Goal: Task Accomplishment & Management: Manage account settings

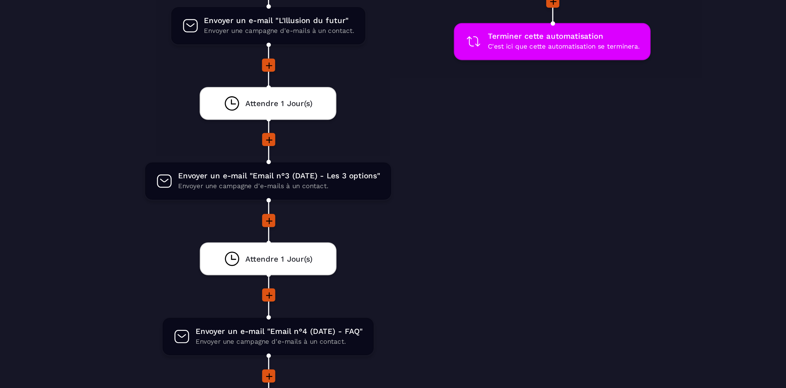
scroll to position [910, 0]
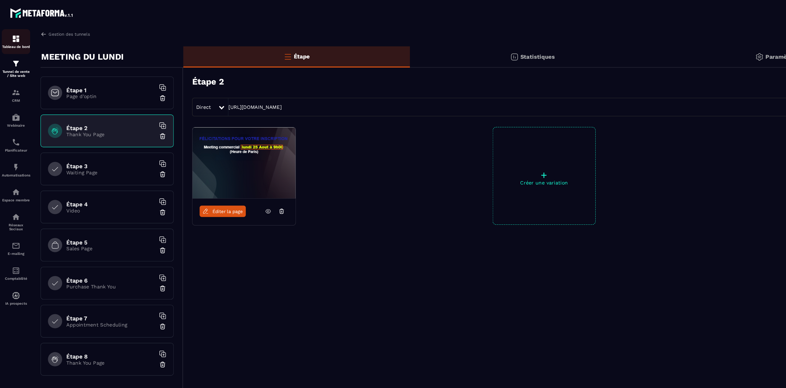
click at [11, 41] on p "Tableau de bord" at bounding box center [14, 40] width 25 height 3
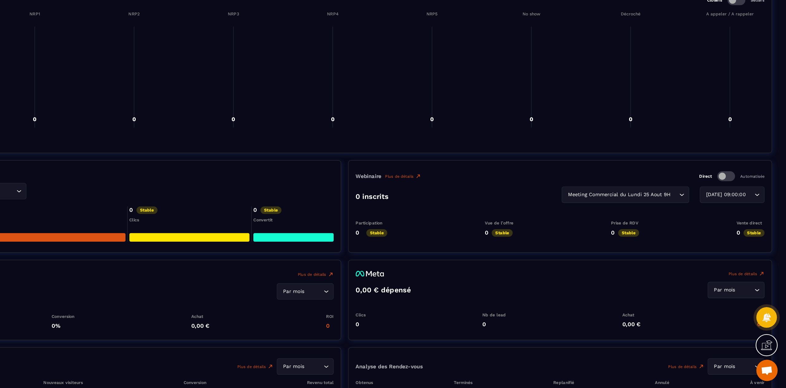
scroll to position [464, 0]
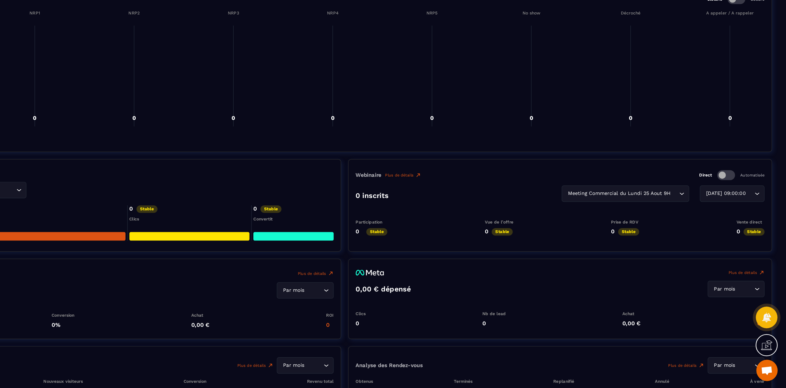
click at [772, 329] on icon at bounding box center [769, 326] width 9 height 9
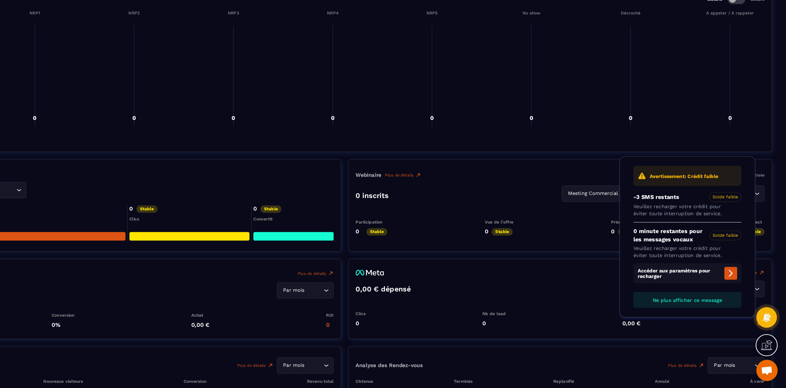
click at [770, 372] on span "Ouvrir le chat" at bounding box center [770, 373] width 10 height 9
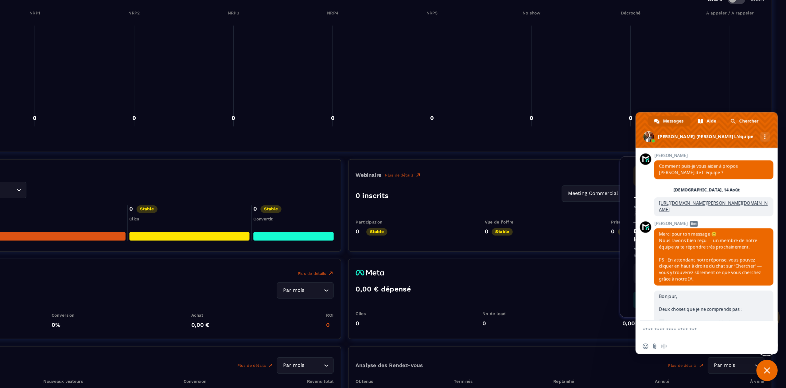
scroll to position [3506, 0]
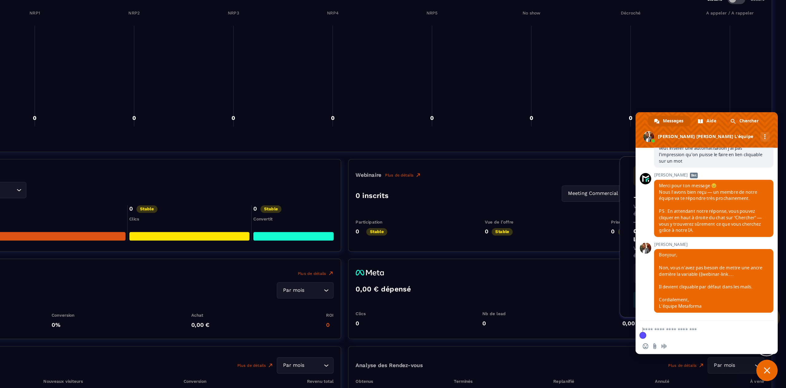
click at [688, 339] on textarea "Entrez votre message..." at bounding box center [711, 336] width 98 height 15
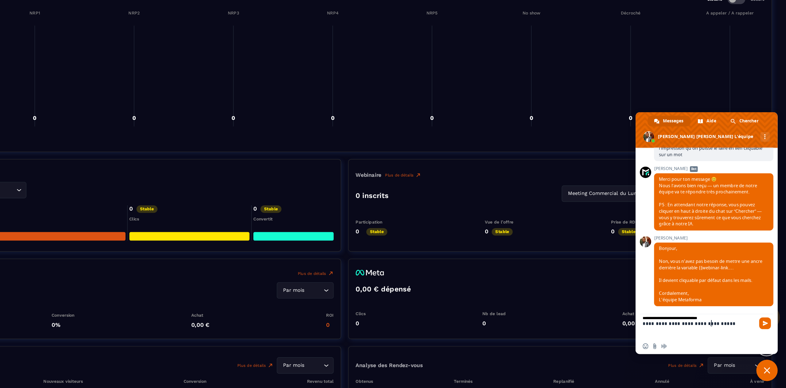
scroll to position [0, 0]
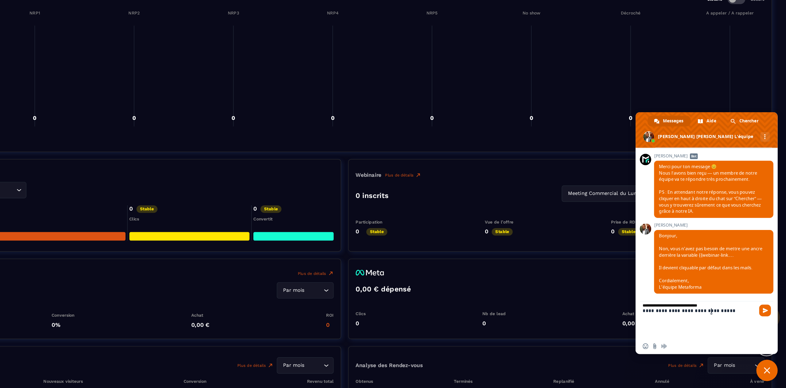
paste textarea "**********"
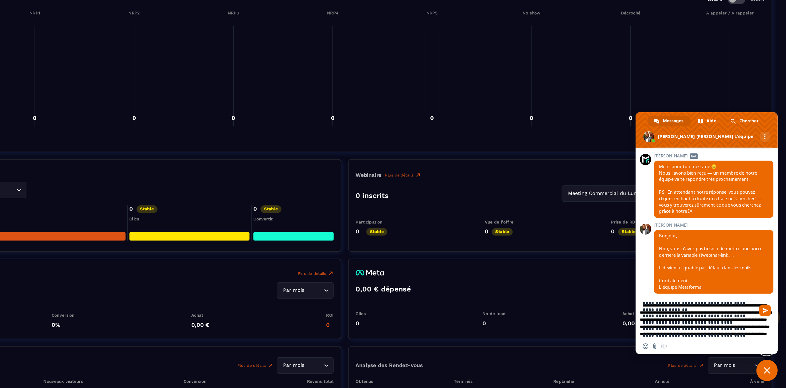
type textarea "**********"
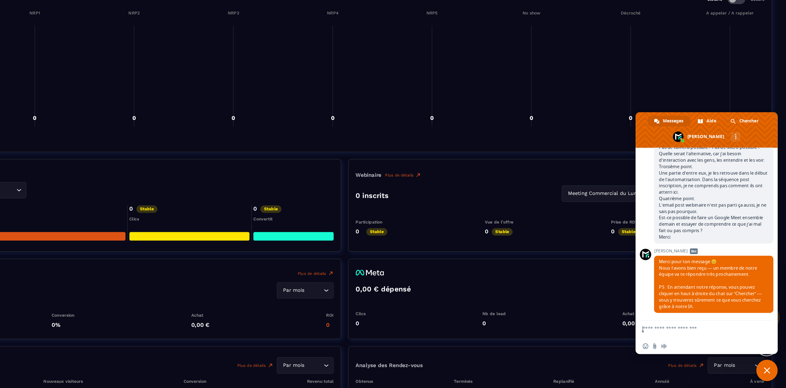
scroll to position [0, 0]
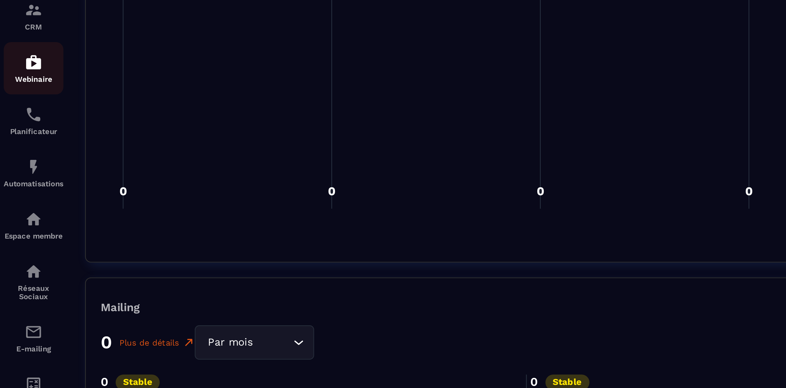
click at [15, 110] on p "Webinaire" at bounding box center [14, 108] width 25 height 3
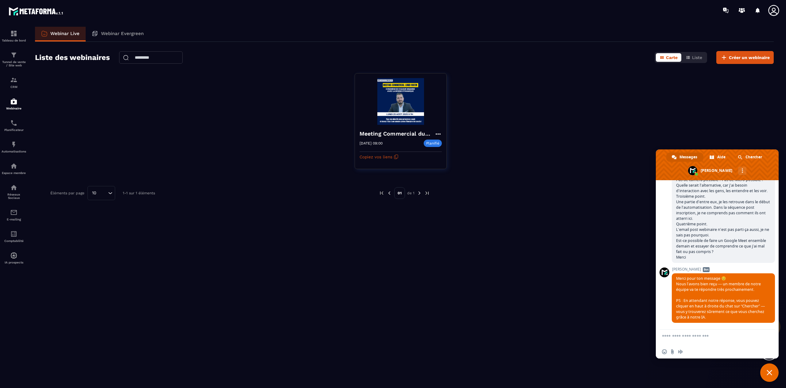
click at [769, 373] on span "Fermer le chat" at bounding box center [770, 373] width 6 height 6
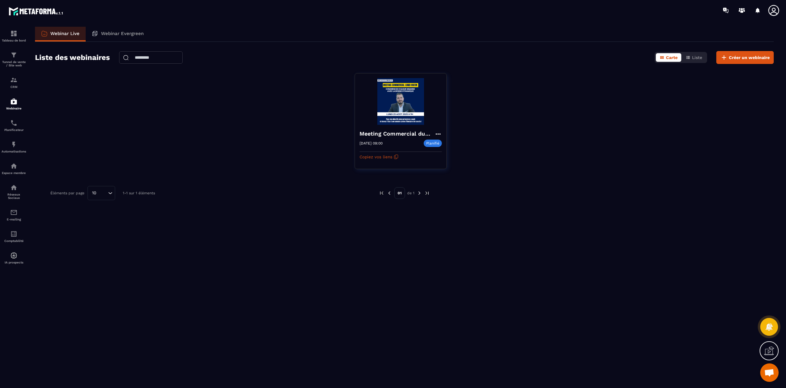
click at [768, 350] on icon at bounding box center [770, 351] width 10 height 10
click at [636, 293] on icon at bounding box center [636, 291] width 7 height 7
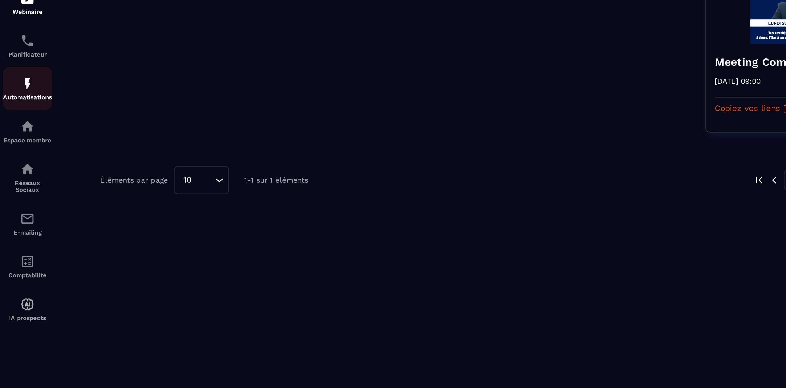
click at [12, 152] on p "Automatisations" at bounding box center [14, 151] width 25 height 3
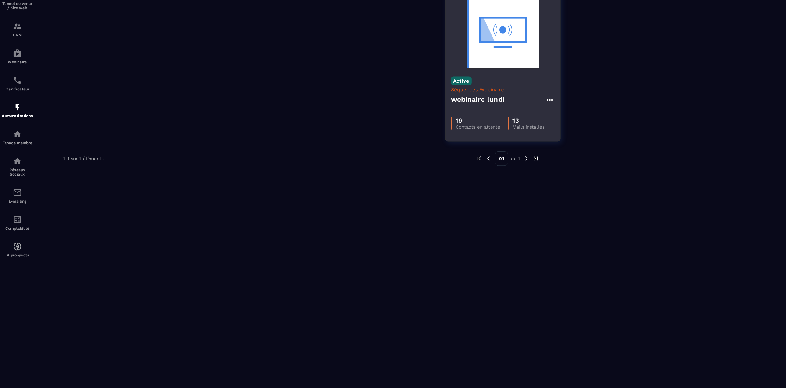
click at [401, 128] on p "Séquences Webinaire" at bounding box center [401, 130] width 82 height 5
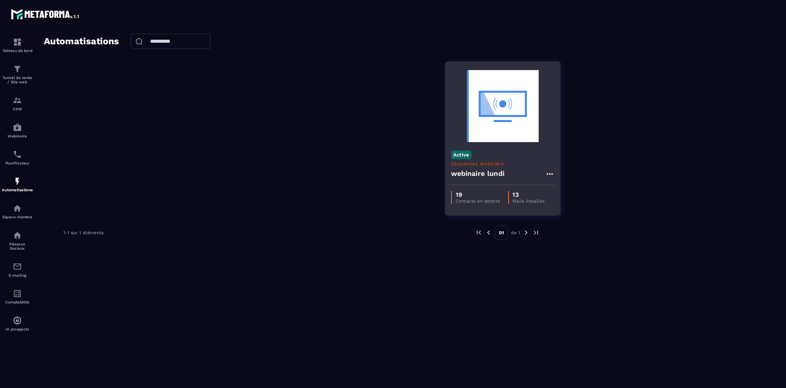
click at [403, 95] on img at bounding box center [401, 84] width 82 height 61
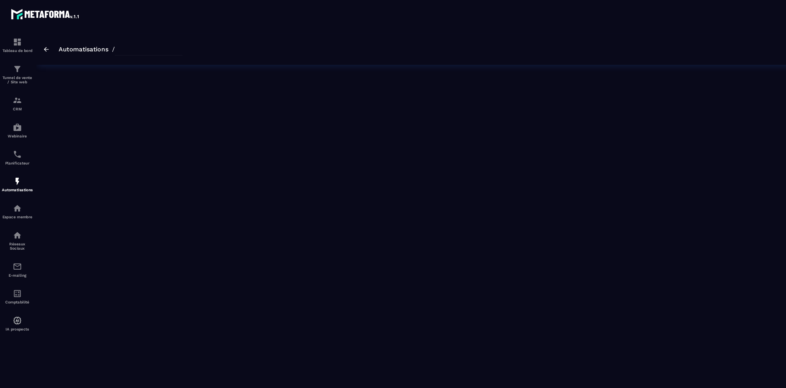
type input "**********"
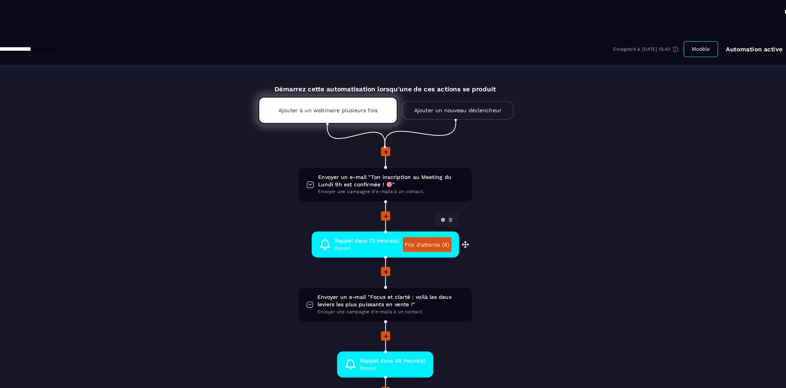
click at [402, 192] on span "Rappel dans 72 Heure(s)" at bounding box center [389, 192] width 51 height 6
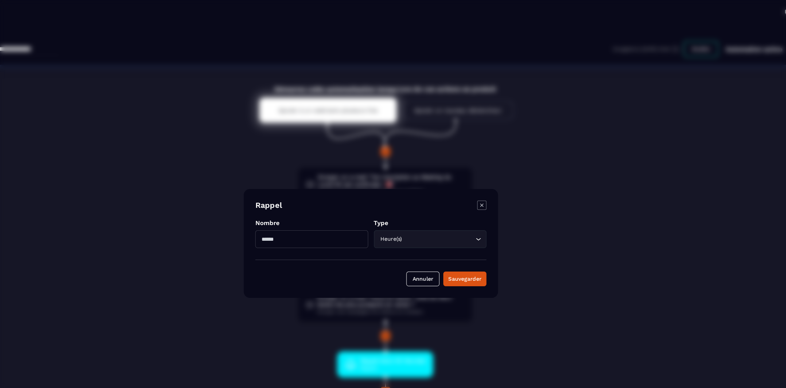
click at [482, 164] on icon "Modal window" at bounding box center [481, 163] width 2 height 2
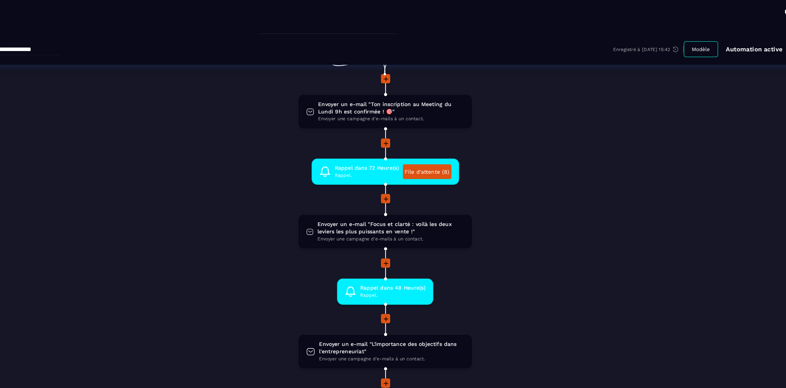
scroll to position [56, 0]
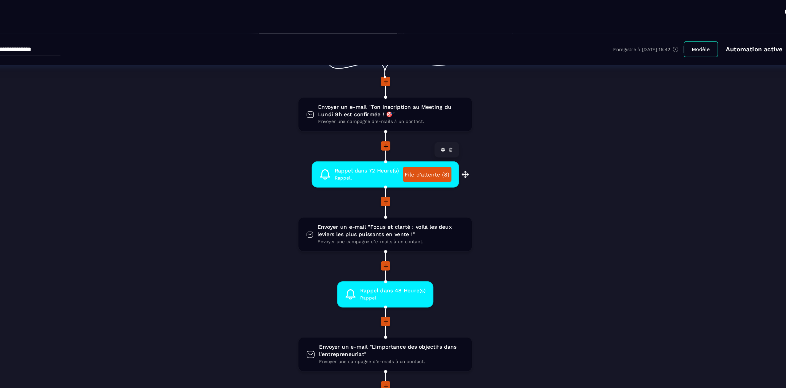
click at [429, 141] on link "File d'attente (8)" at bounding box center [438, 139] width 39 height 12
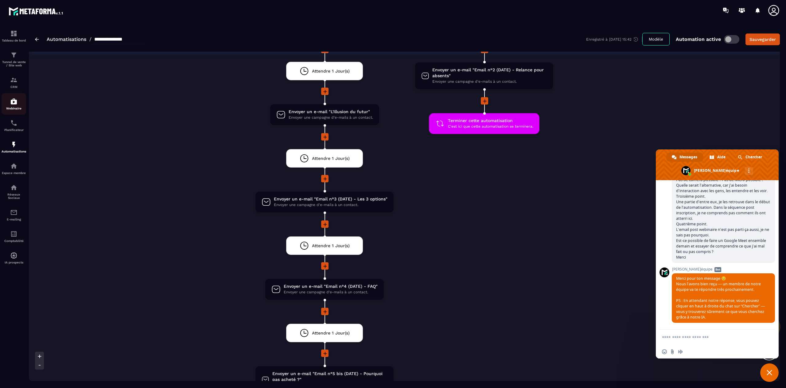
drag, startPoint x: 18, startPoint y: 107, endPoint x: 14, endPoint y: 109, distance: 4.7
click at [14, 109] on p "Webinaire" at bounding box center [14, 108] width 25 height 3
